Goal: Information Seeking & Learning: Learn about a topic

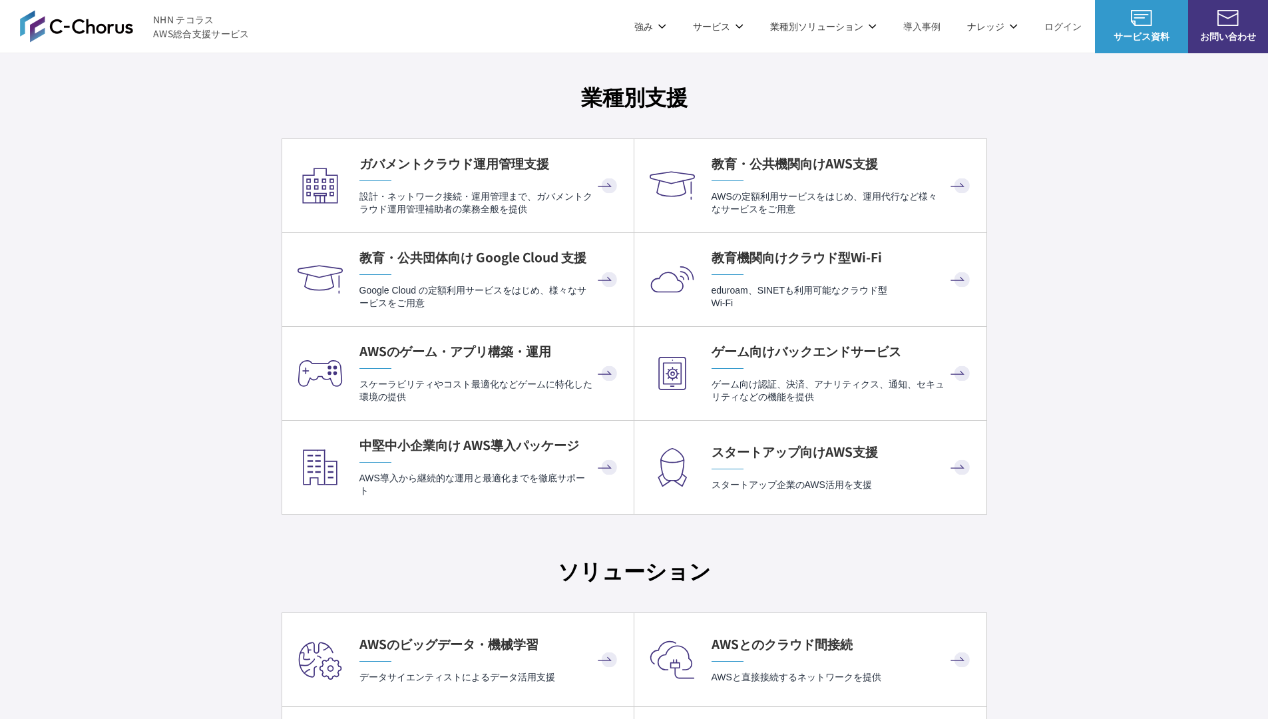
scroll to position [3513, 0]
